Goal: Task Accomplishment & Management: Complete application form

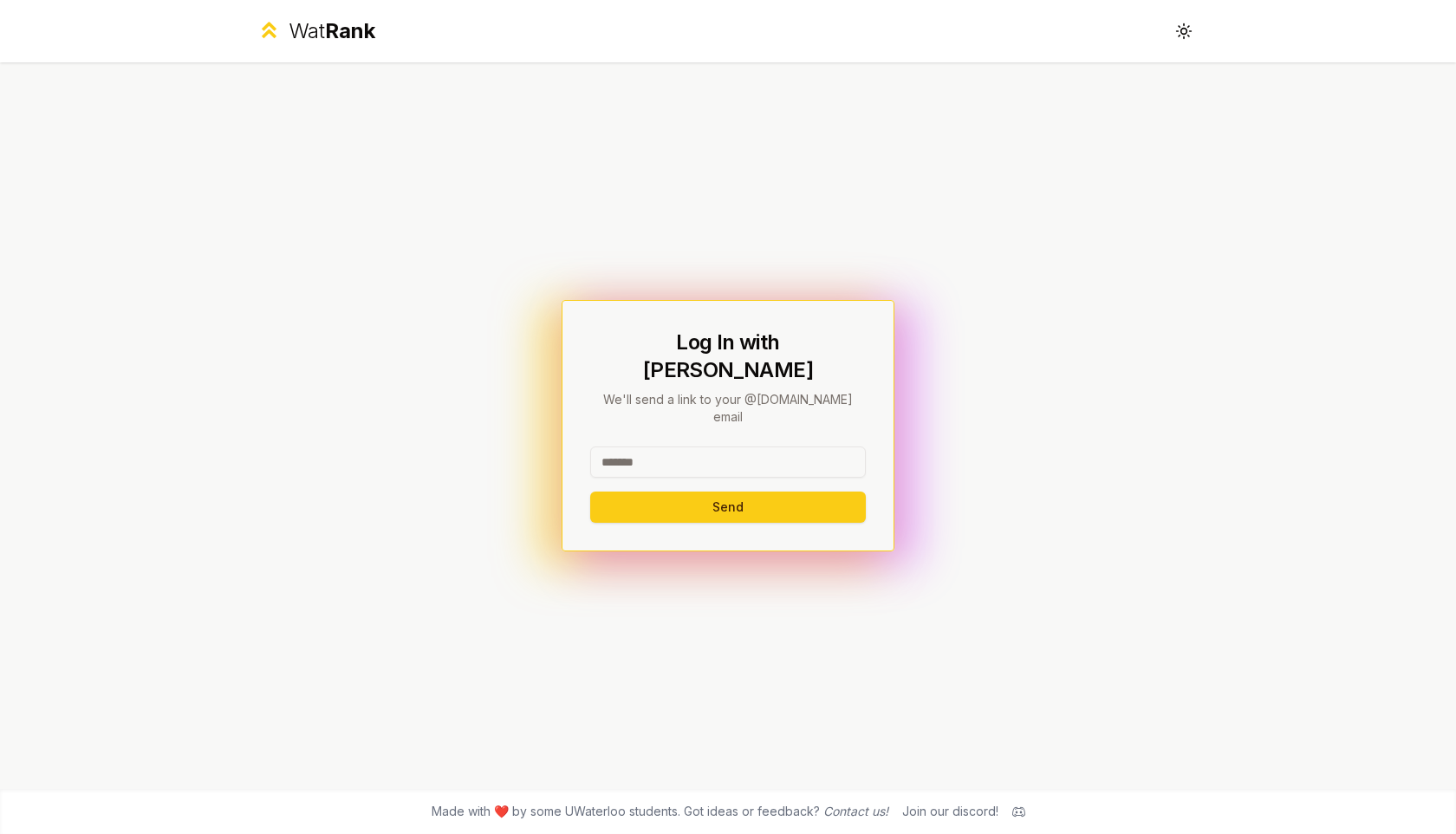
click at [647, 446] on input at bounding box center [728, 461] width 276 height 31
click at [539, 302] on div "Log In with WatIAM We'll send a link to your @[DOMAIN_NAME] email Send" at bounding box center [727, 425] width 998 height 726
click at [1180, 25] on icon at bounding box center [1183, 30] width 17 height 17
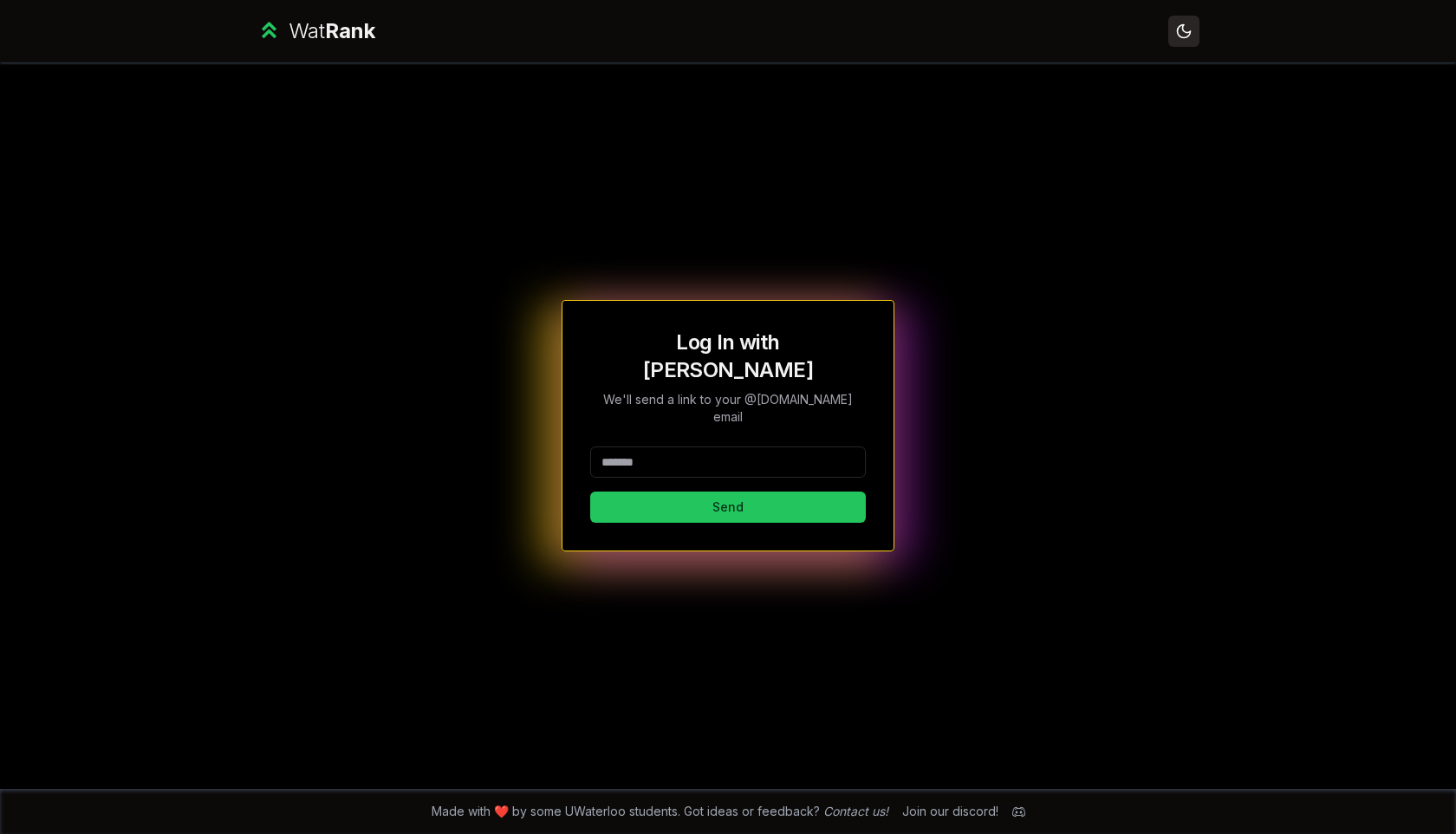
click at [1180, 25] on icon at bounding box center [1184, 31] width 12 height 12
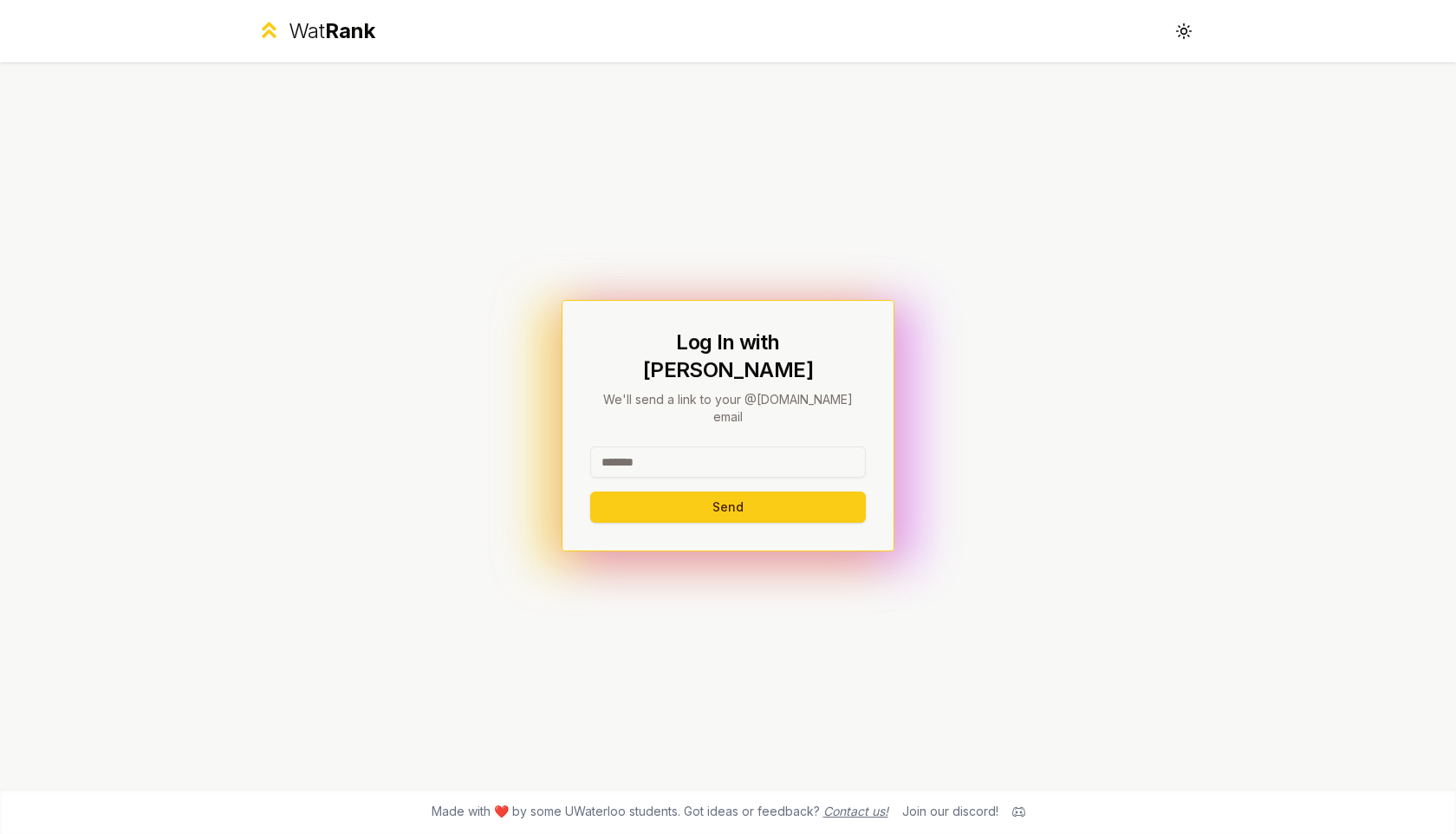
click at [862, 816] on link "Contact us!" at bounding box center [855, 811] width 65 height 15
click at [638, 446] on input at bounding box center [728, 461] width 276 height 31
click at [687, 492] on button "Send" at bounding box center [728, 507] width 276 height 31
type input "*"
